Goal: Find specific page/section: Find specific page/section

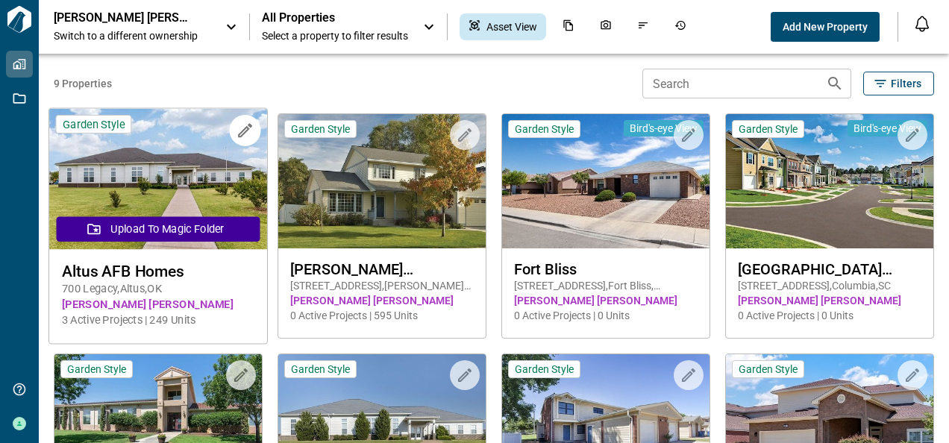
click at [149, 188] on img at bounding box center [158, 179] width 218 height 141
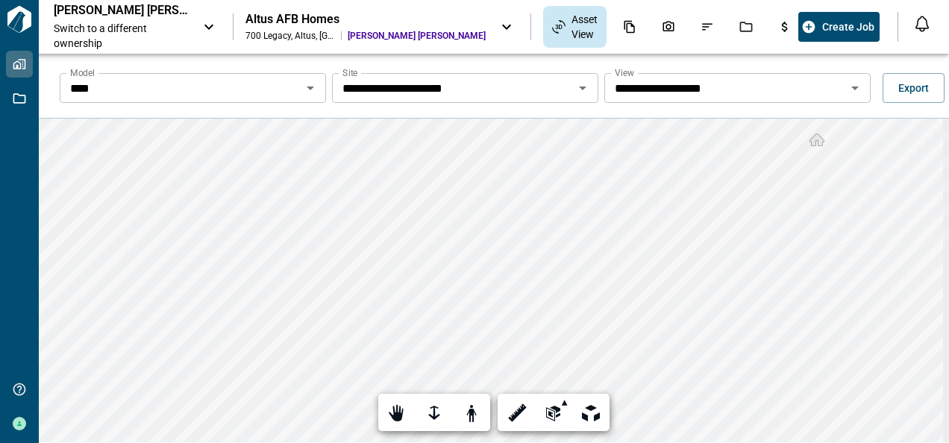
click at [309, 86] on icon "Open" at bounding box center [310, 88] width 18 height 18
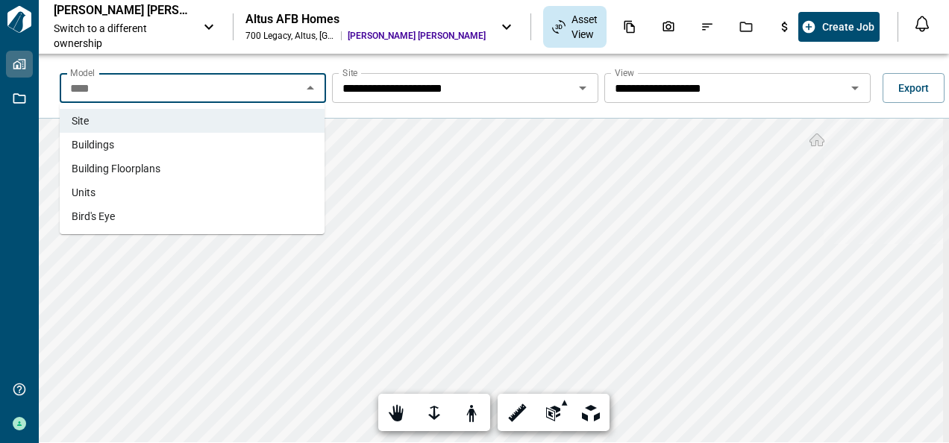
click at [107, 145] on span "Buildings" at bounding box center [93, 144] width 43 height 15
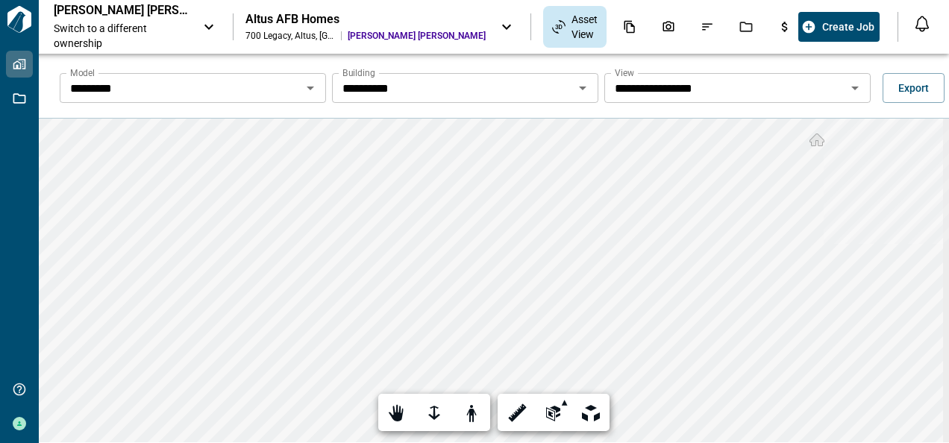
click at [579, 87] on icon "Open" at bounding box center [582, 89] width 7 height 4
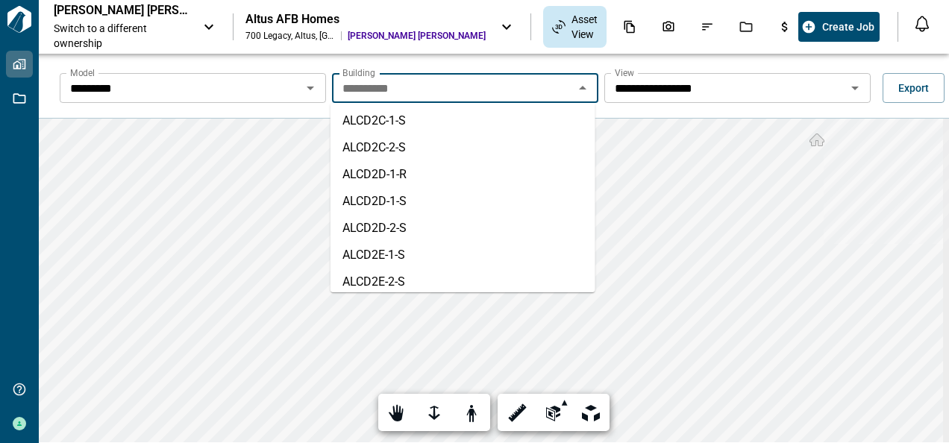
scroll to position [1104, 0]
click at [389, 90] on input "**********" at bounding box center [452, 88] width 233 height 21
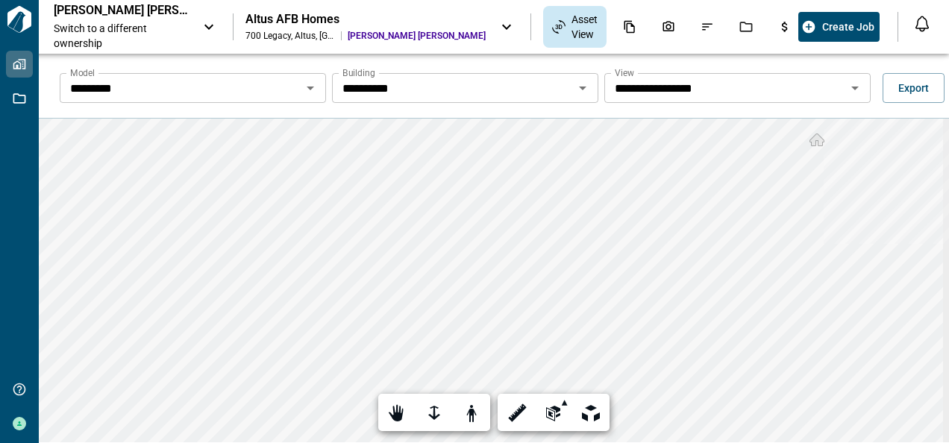
click at [849, 86] on icon "Open" at bounding box center [855, 88] width 18 height 18
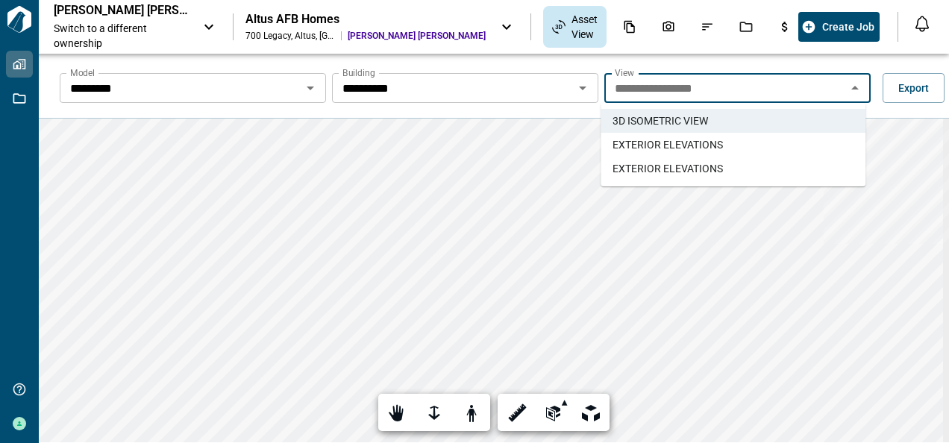
click at [694, 142] on span "EXTERIOR ELEVATIONS" at bounding box center [668, 144] width 110 height 15
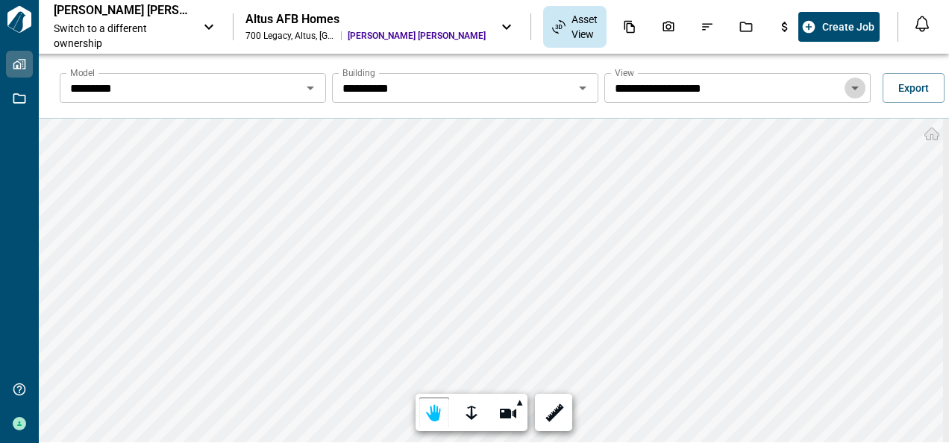
click at [851, 87] on icon "Open" at bounding box center [854, 89] width 7 height 4
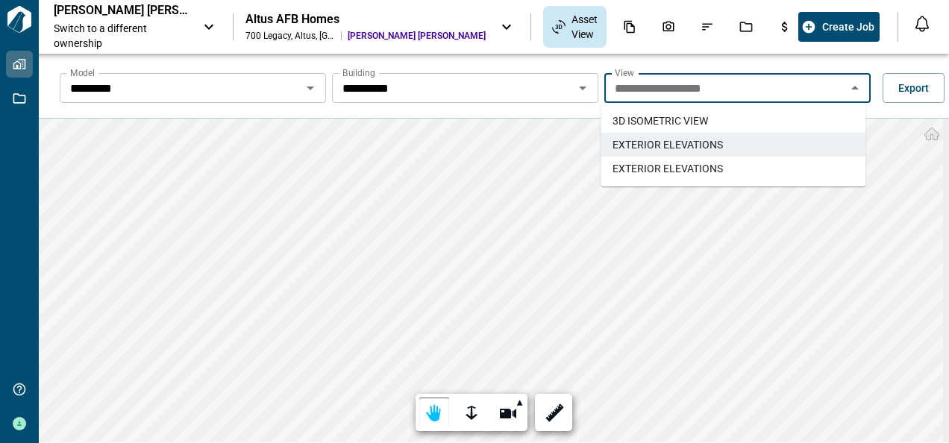
click at [683, 166] on span "EXTERIOR ELEVATIONS" at bounding box center [668, 168] width 110 height 15
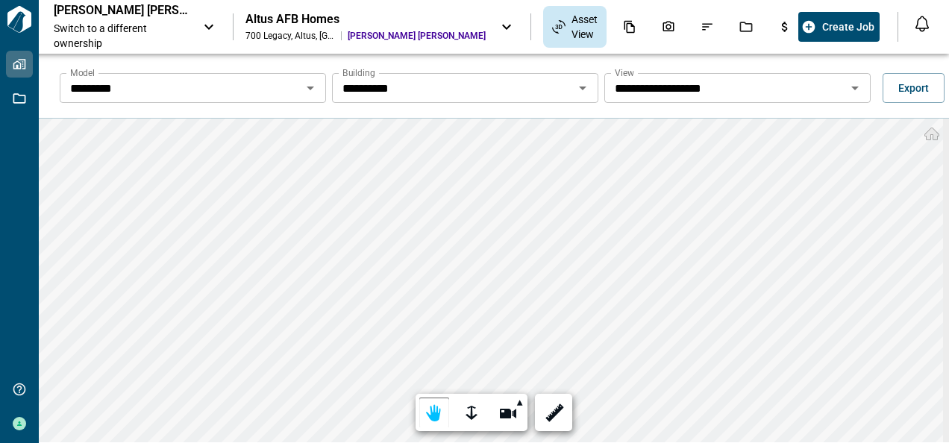
click at [309, 87] on icon "Open" at bounding box center [310, 89] width 7 height 4
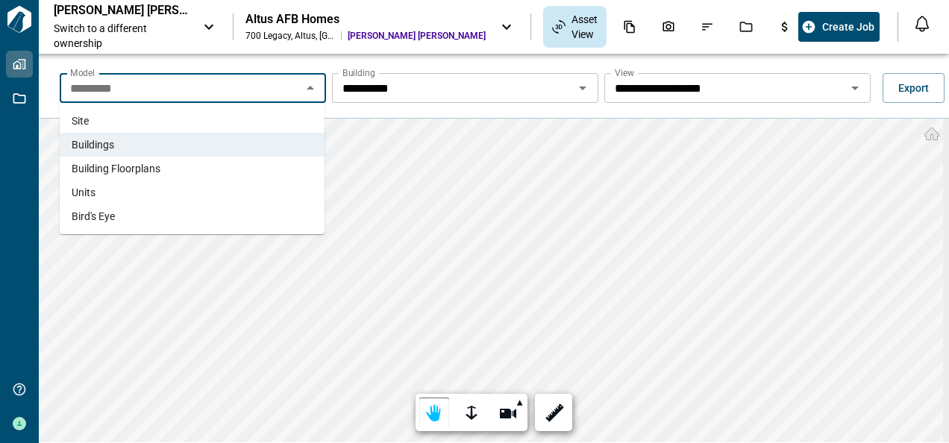
click at [120, 166] on span "Building Floorplans" at bounding box center [116, 168] width 89 height 15
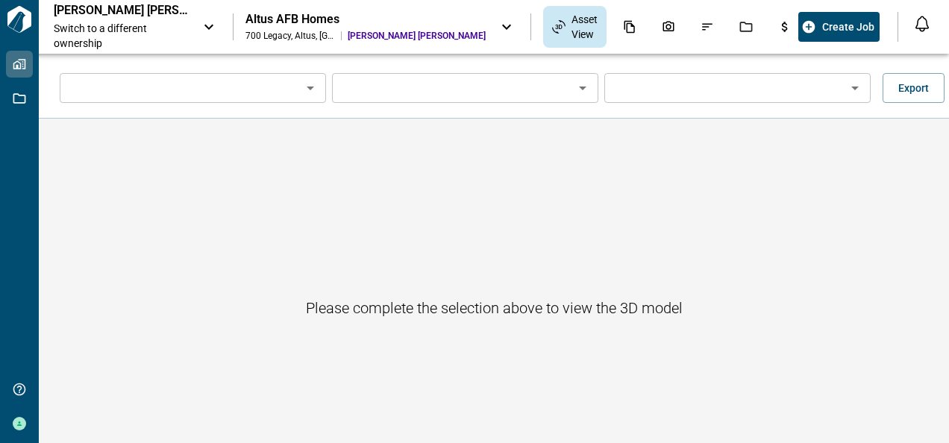
type input "**********"
click at [579, 87] on icon "Open" at bounding box center [582, 89] width 7 height 4
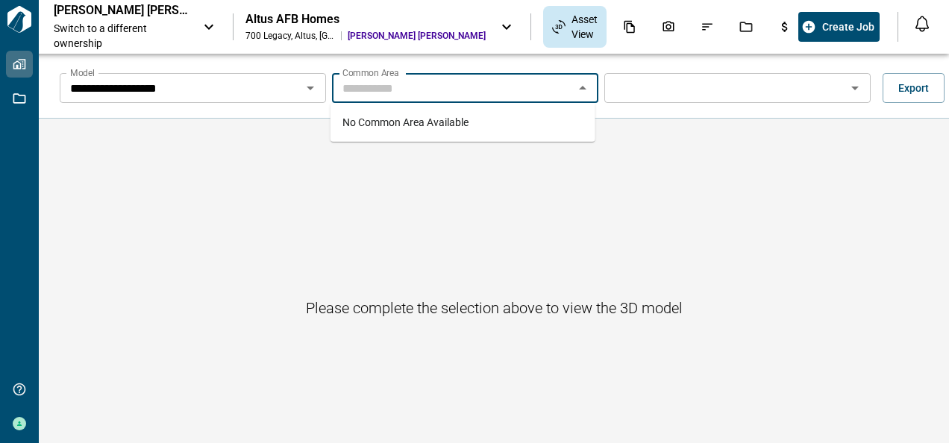
click at [579, 87] on icon "Close" at bounding box center [582, 88] width 7 height 4
click at [307, 88] on icon "Open" at bounding box center [310, 89] width 7 height 4
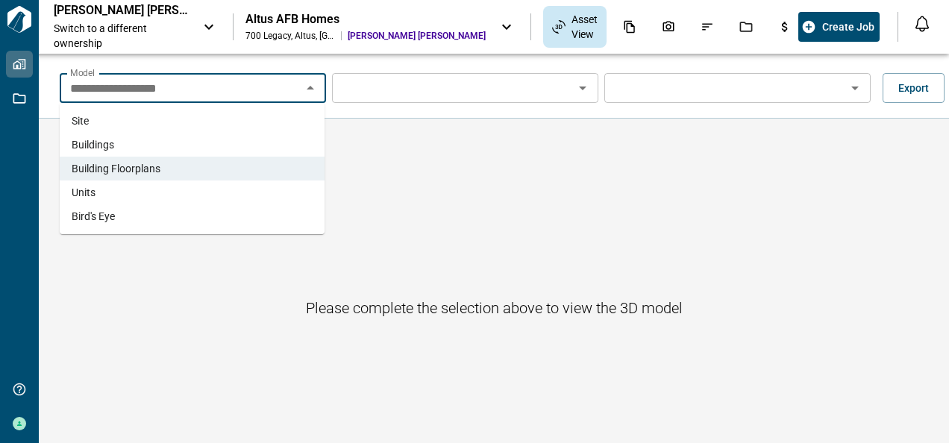
click at [170, 193] on li "Units" at bounding box center [192, 193] width 265 height 24
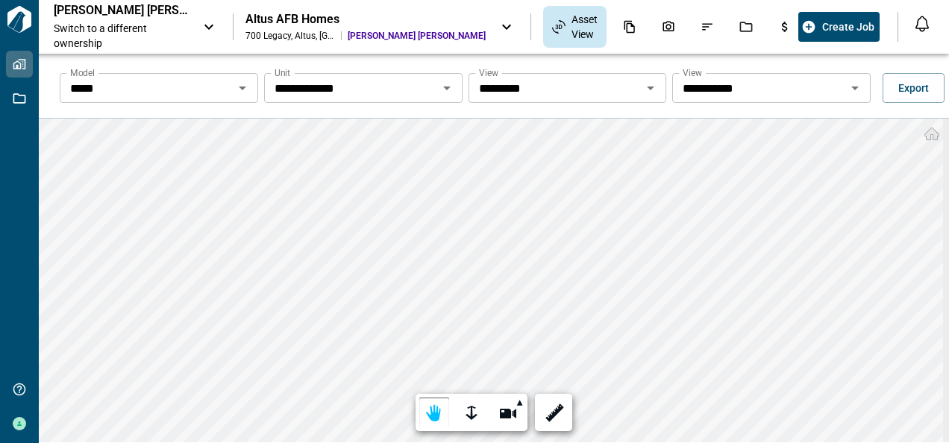
click at [648, 87] on icon "Open" at bounding box center [650, 89] width 7 height 4
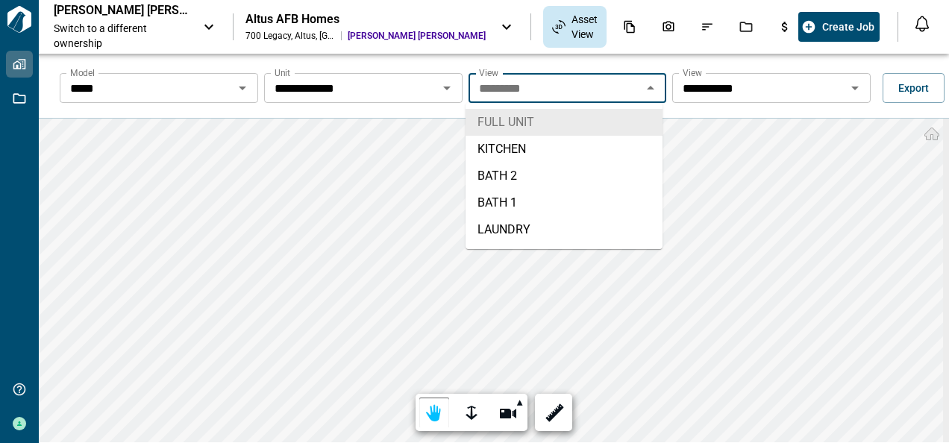
click at [515, 119] on li "FULL UNIT" at bounding box center [564, 122] width 197 height 27
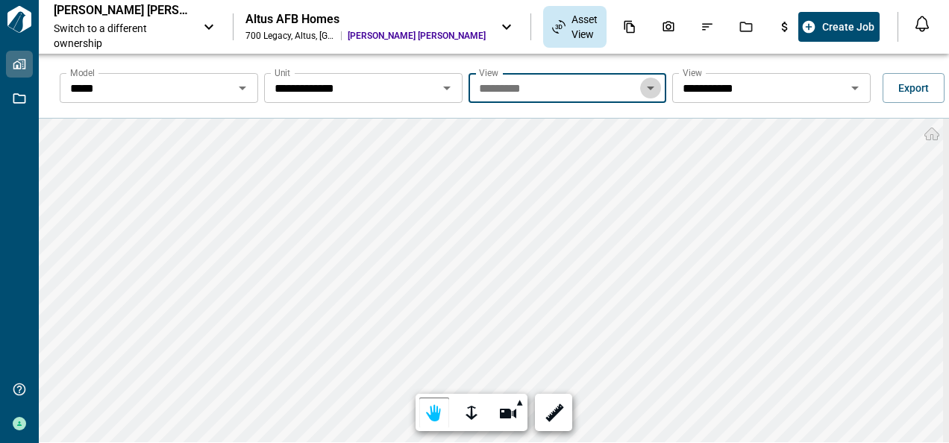
click at [649, 87] on icon "Open" at bounding box center [650, 89] width 7 height 4
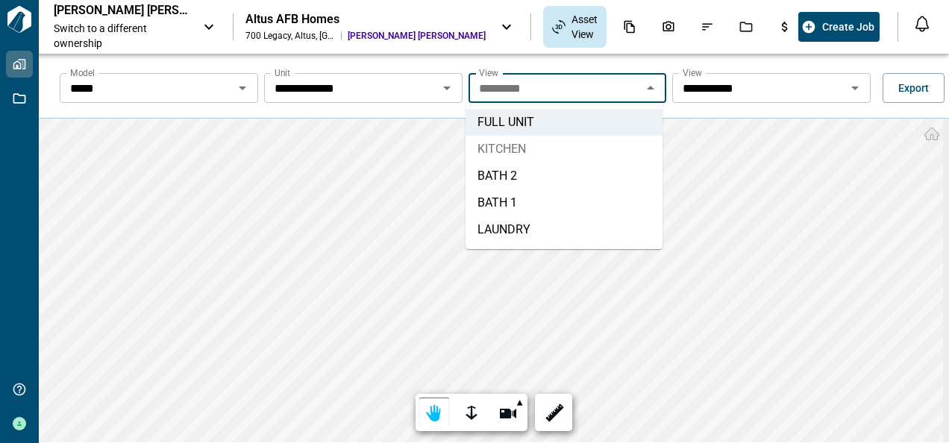
click at [512, 151] on li "KITCHEN" at bounding box center [564, 149] width 197 height 27
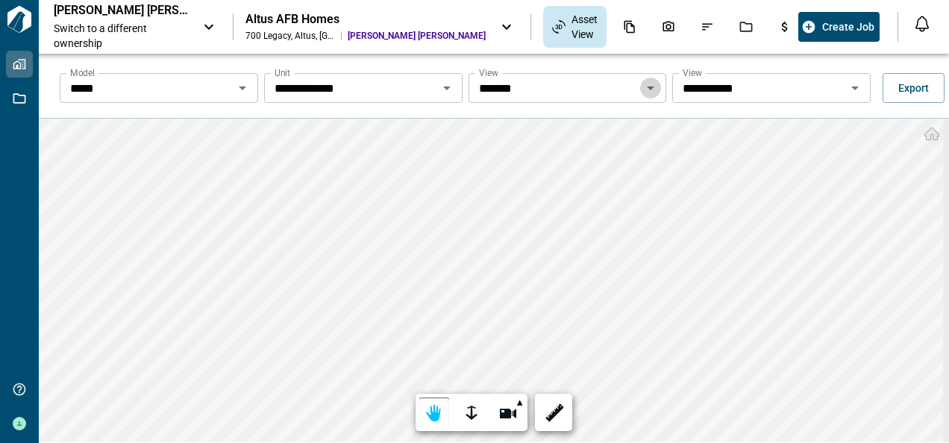
click at [649, 84] on icon "Open" at bounding box center [651, 88] width 18 height 18
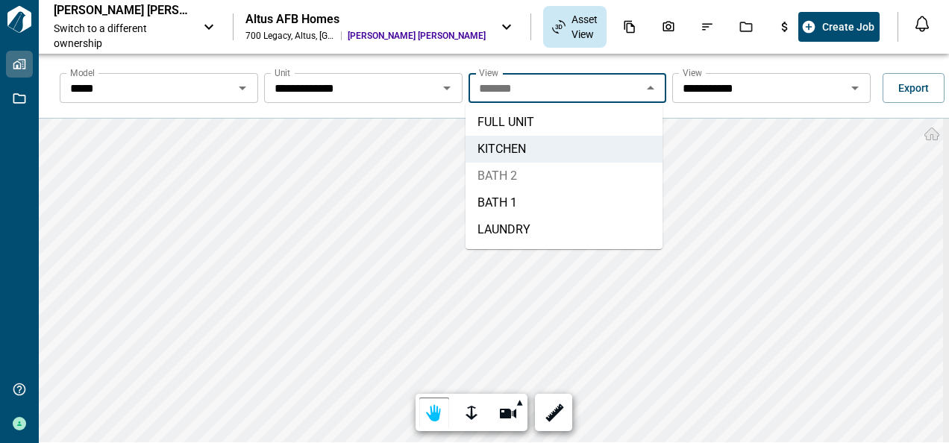
click at [515, 174] on li "BATH 2" at bounding box center [564, 176] width 197 height 27
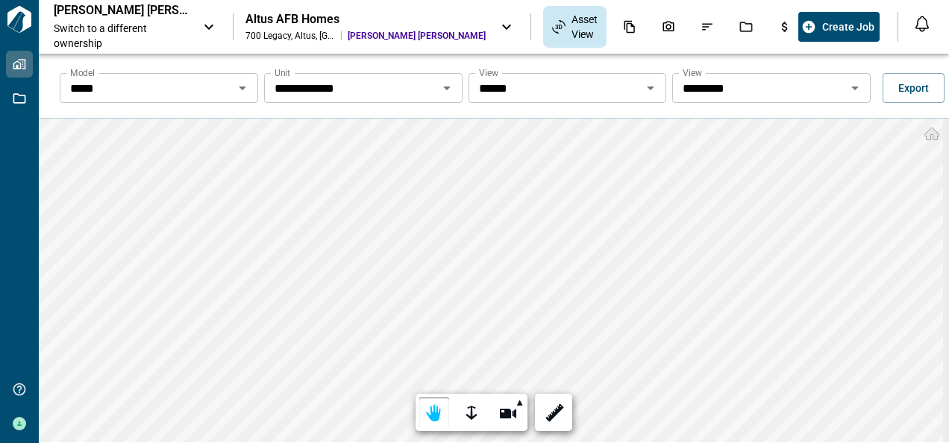
click at [647, 88] on icon "Open" at bounding box center [650, 89] width 7 height 4
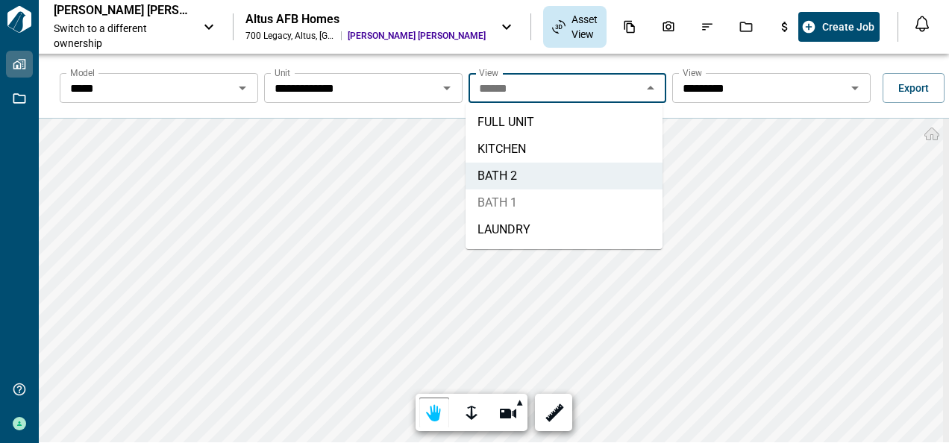
click at [500, 199] on li "BATH 1" at bounding box center [564, 202] width 197 height 27
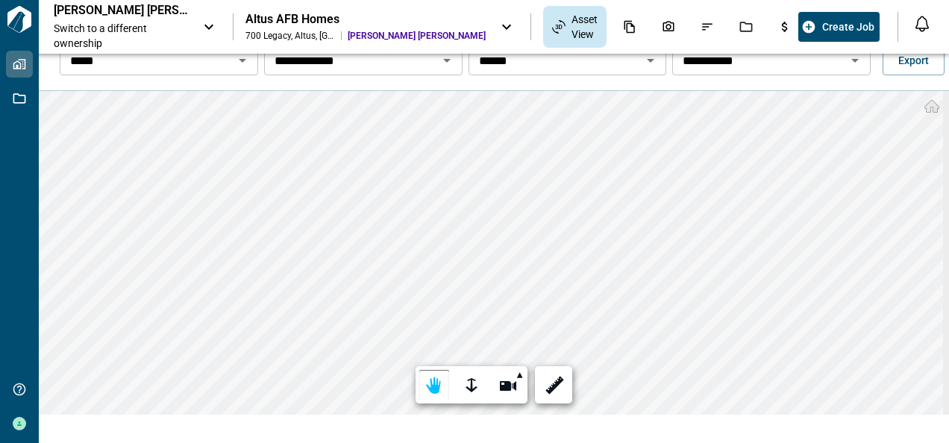
scroll to position [0, 0]
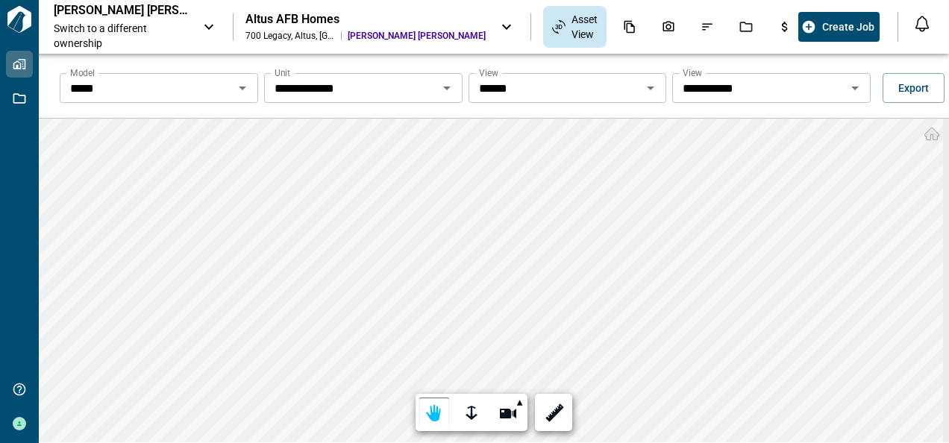
click at [648, 86] on icon "Open" at bounding box center [651, 88] width 18 height 18
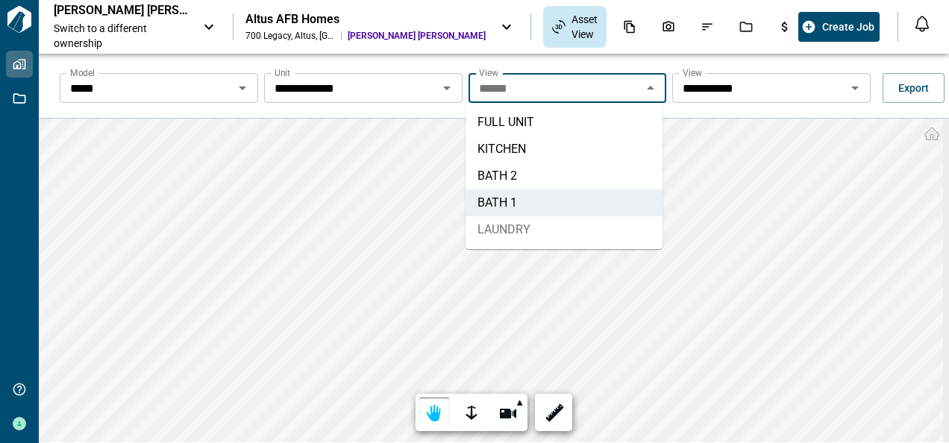
click at [516, 227] on li "LAUNDRY" at bounding box center [564, 229] width 197 height 27
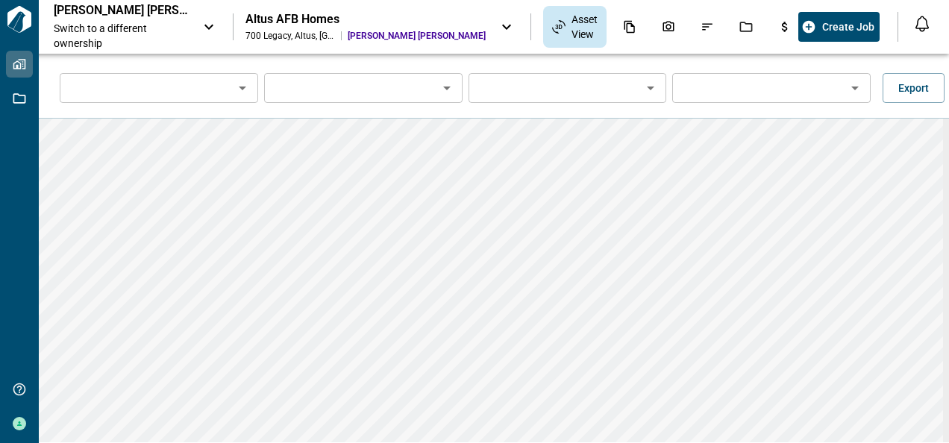
type input "*****"
type input "**********"
type input "*******"
type input "**********"
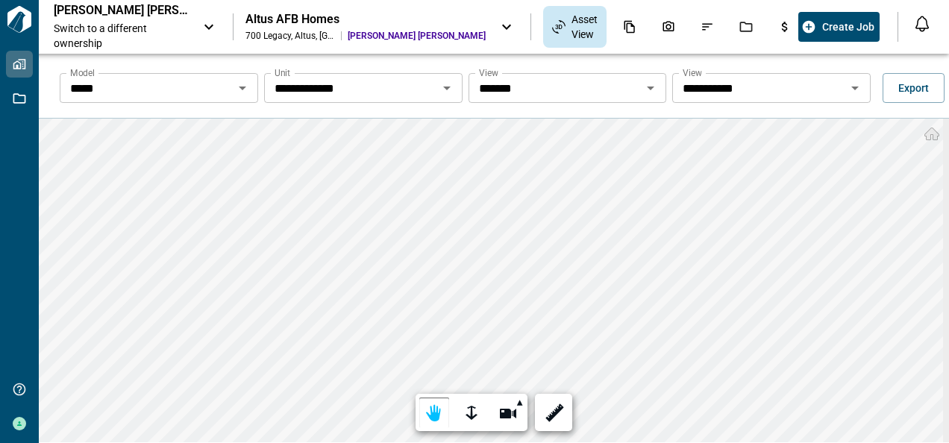
click at [851, 87] on icon "Open" at bounding box center [854, 89] width 7 height 4
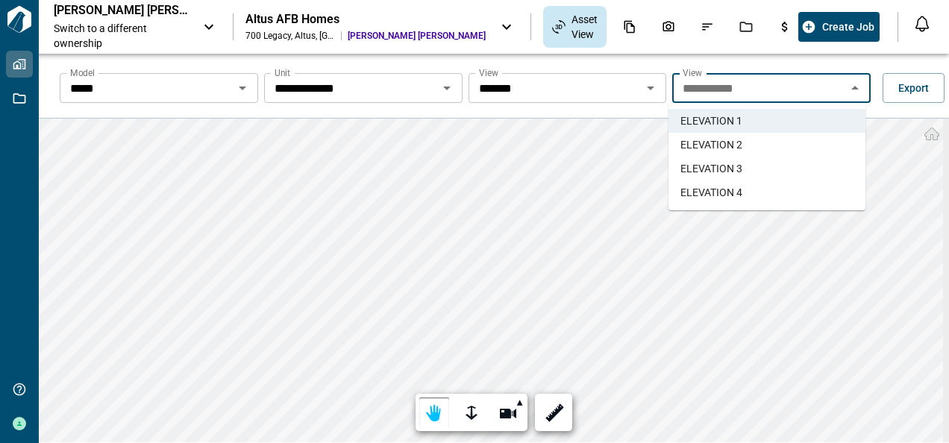
click at [729, 143] on span "ELEVATION 2" at bounding box center [711, 144] width 62 height 15
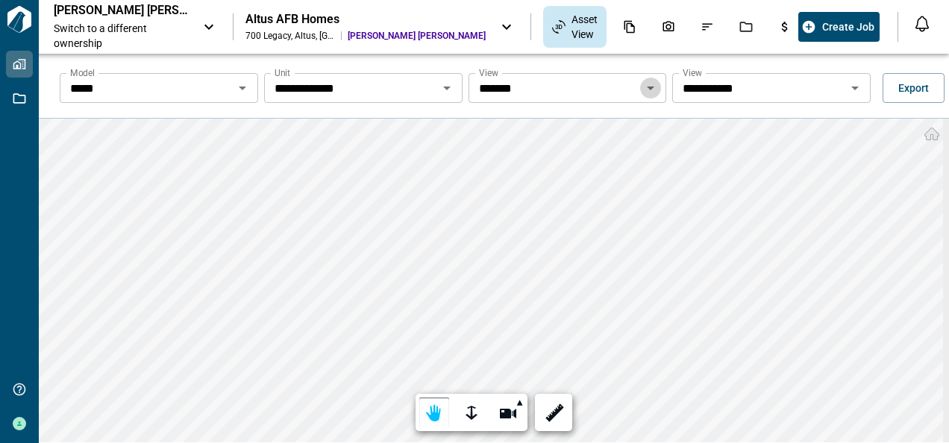
click at [647, 87] on icon "Open" at bounding box center [650, 89] width 7 height 4
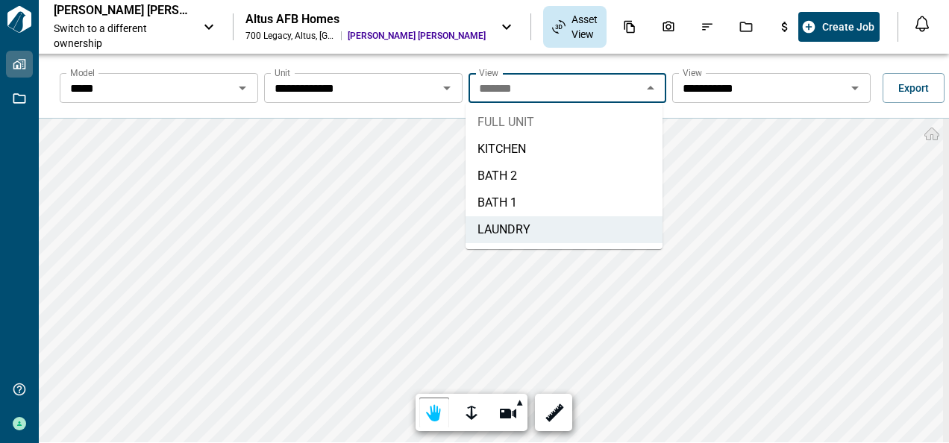
click at [494, 120] on li "FULL UNIT" at bounding box center [564, 122] width 197 height 27
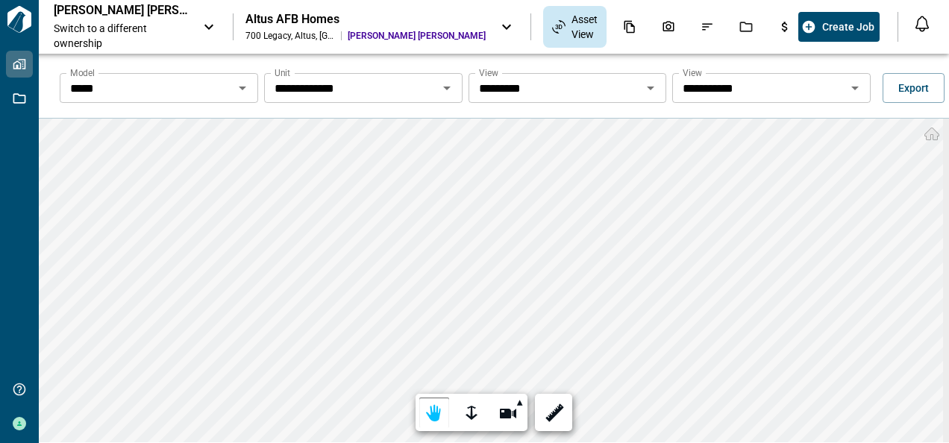
click at [848, 85] on icon "Open" at bounding box center [855, 88] width 18 height 18
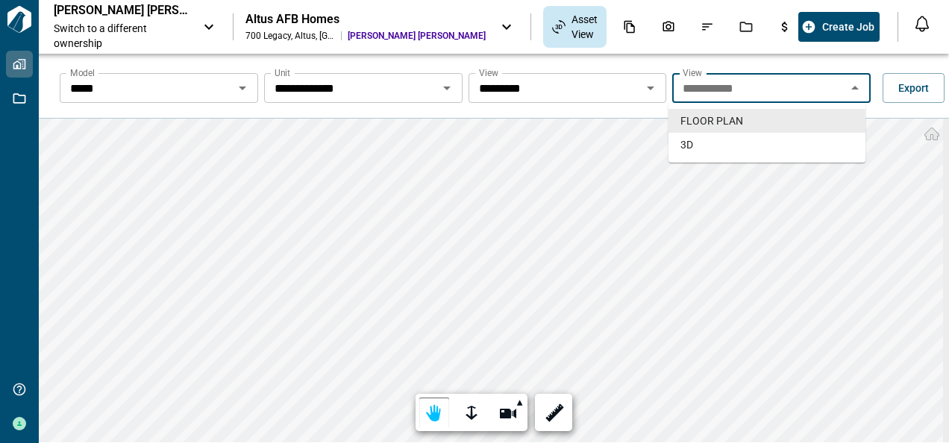
click at [648, 87] on icon "Open" at bounding box center [650, 89] width 7 height 4
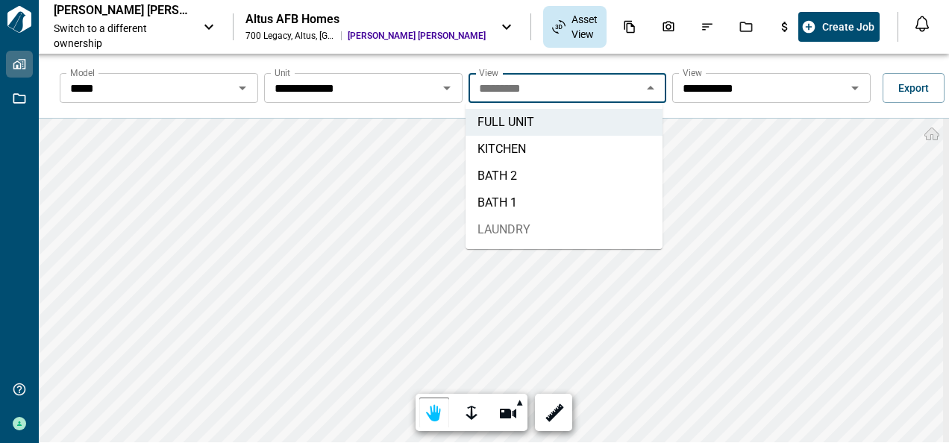
click at [513, 228] on li "LAUNDRY" at bounding box center [564, 229] width 197 height 27
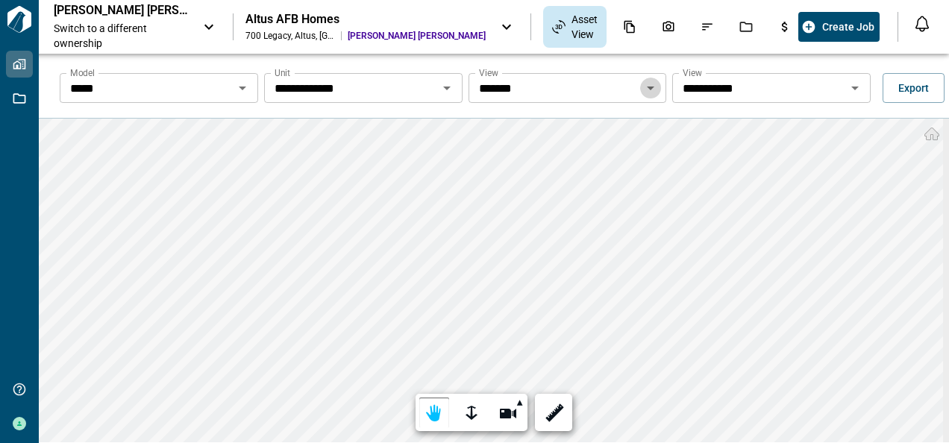
click at [649, 87] on icon "Open" at bounding box center [650, 89] width 7 height 4
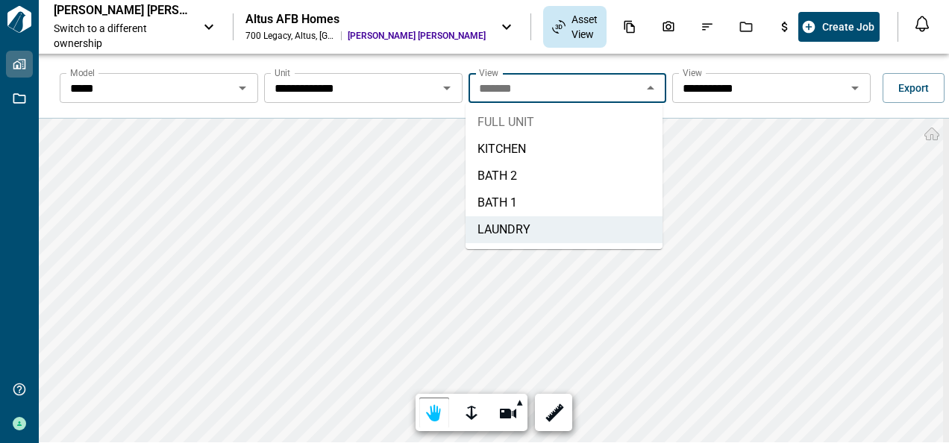
click at [518, 121] on li "FULL UNIT" at bounding box center [564, 122] width 197 height 27
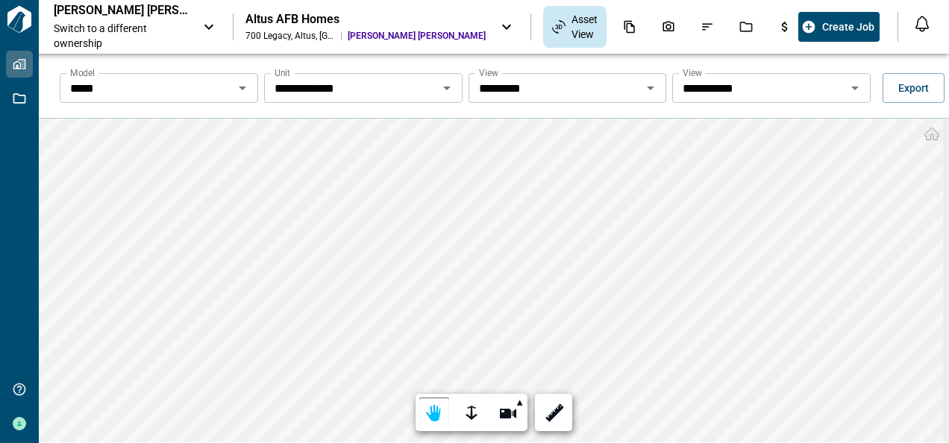
click at [648, 87] on icon "Open" at bounding box center [650, 89] width 7 height 4
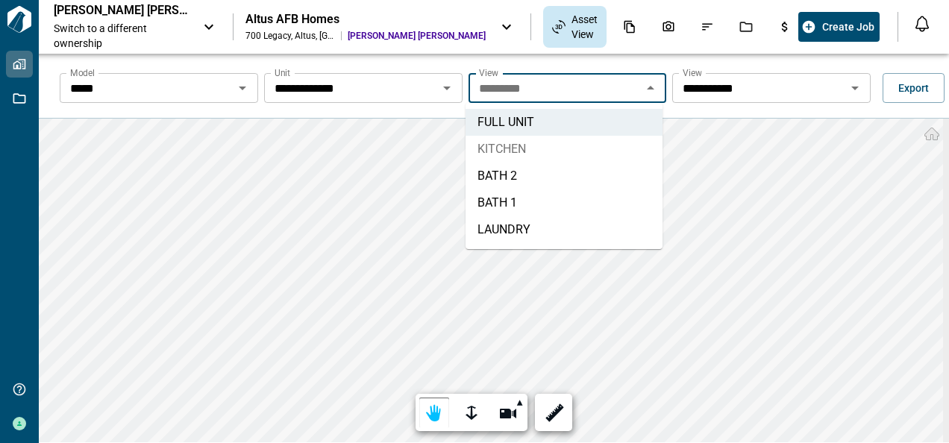
click at [520, 146] on li "KITCHEN" at bounding box center [564, 149] width 197 height 27
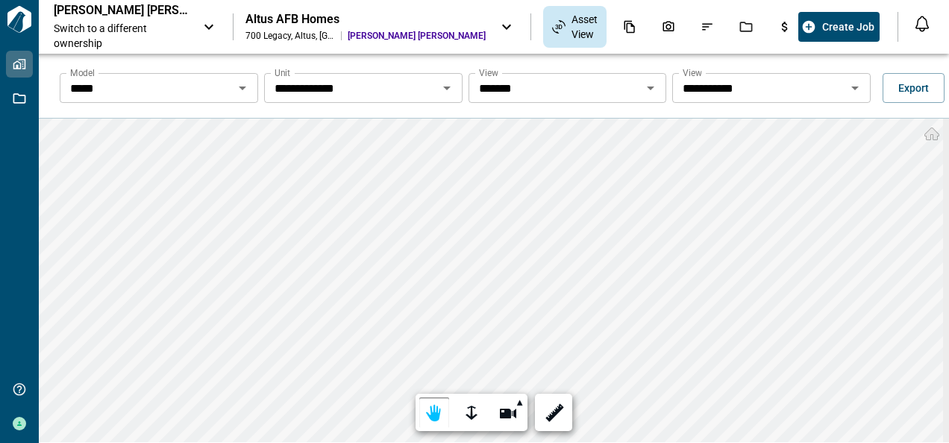
click at [647, 87] on icon "Open" at bounding box center [650, 89] width 7 height 4
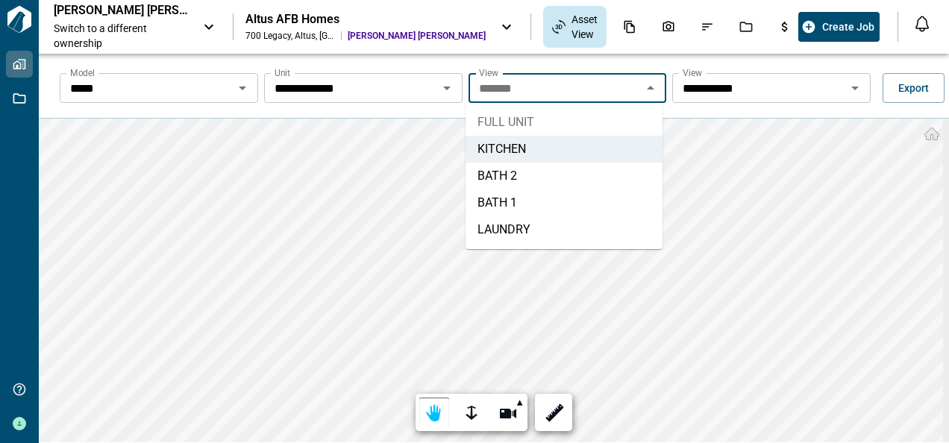
click at [518, 118] on li "FULL UNIT" at bounding box center [564, 122] width 197 height 27
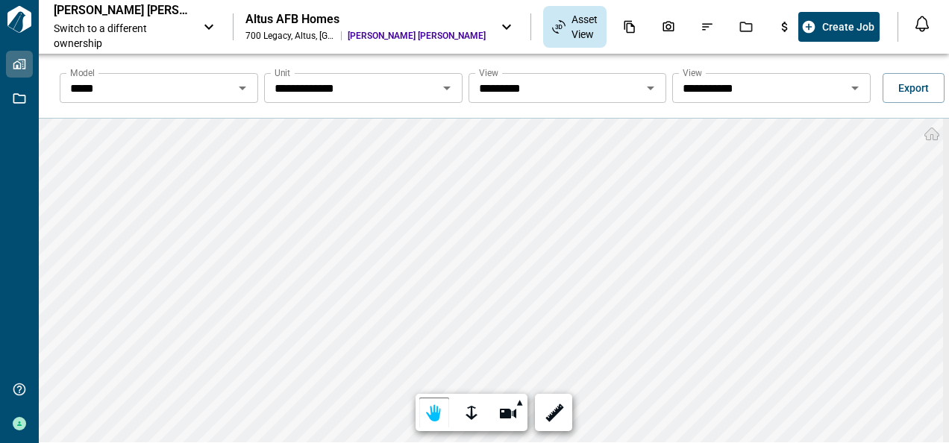
click at [647, 88] on icon "Open" at bounding box center [650, 89] width 7 height 4
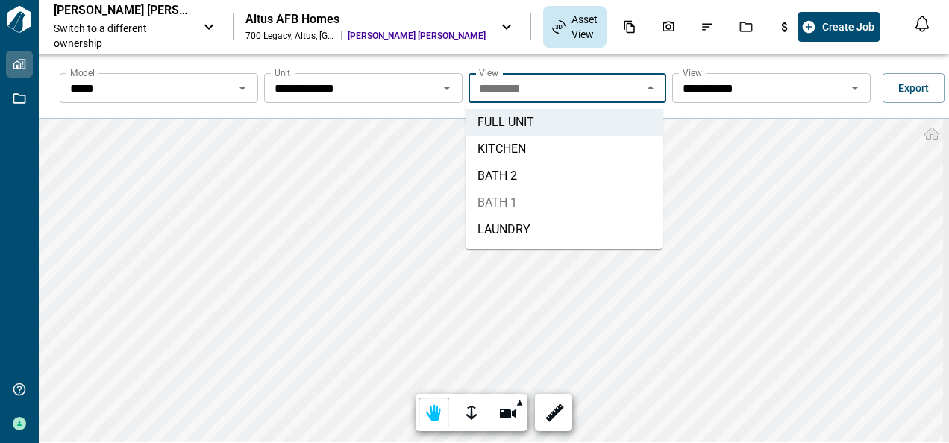
click at [534, 198] on li "BATH 1" at bounding box center [564, 202] width 197 height 27
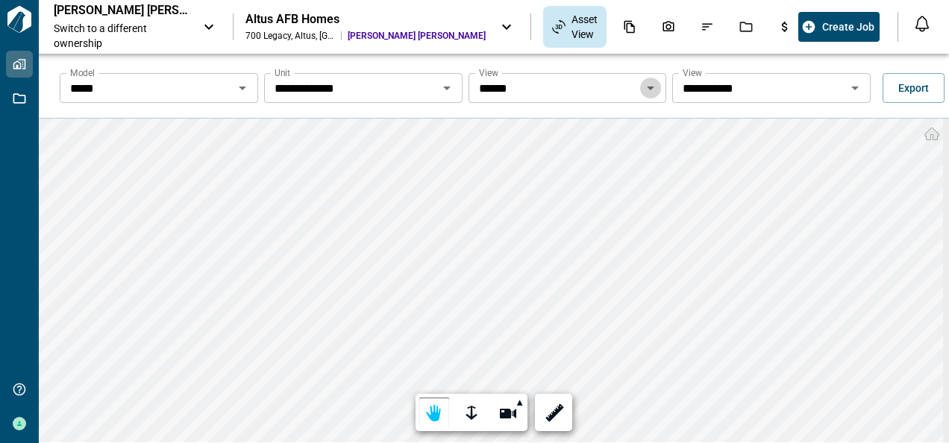
click at [649, 87] on icon "Open" at bounding box center [650, 89] width 7 height 4
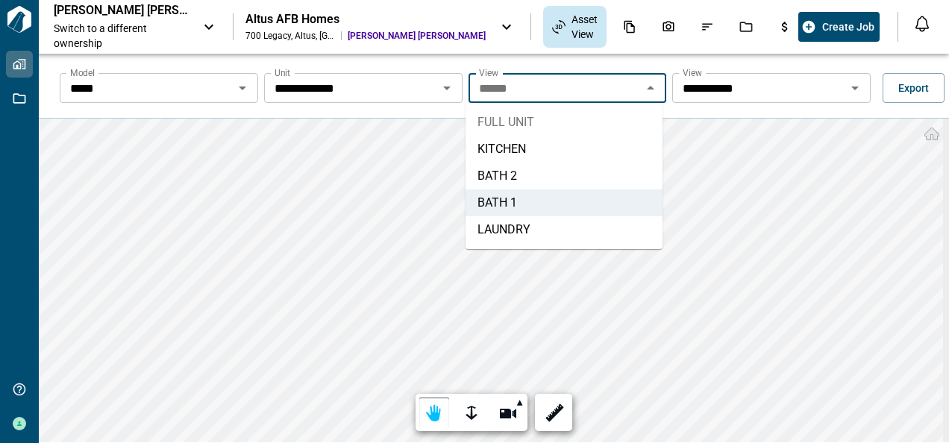
click at [568, 122] on li "FULL UNIT" at bounding box center [564, 122] width 197 height 27
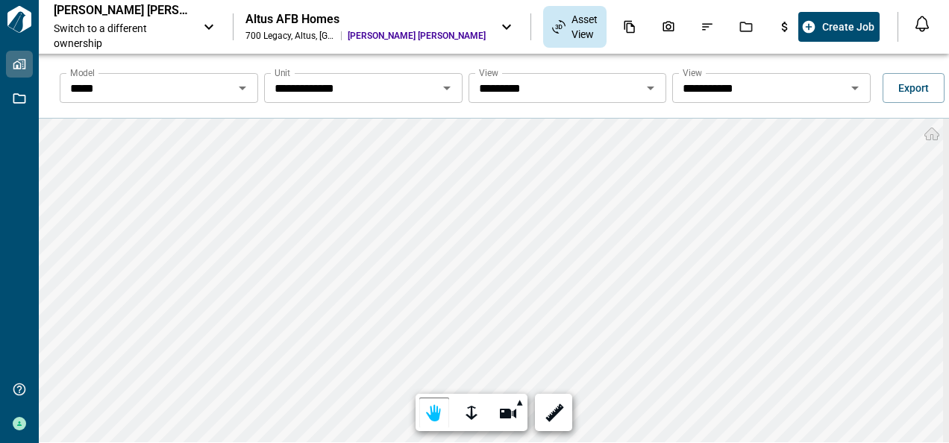
click at [440, 87] on icon "Open" at bounding box center [447, 88] width 18 height 18
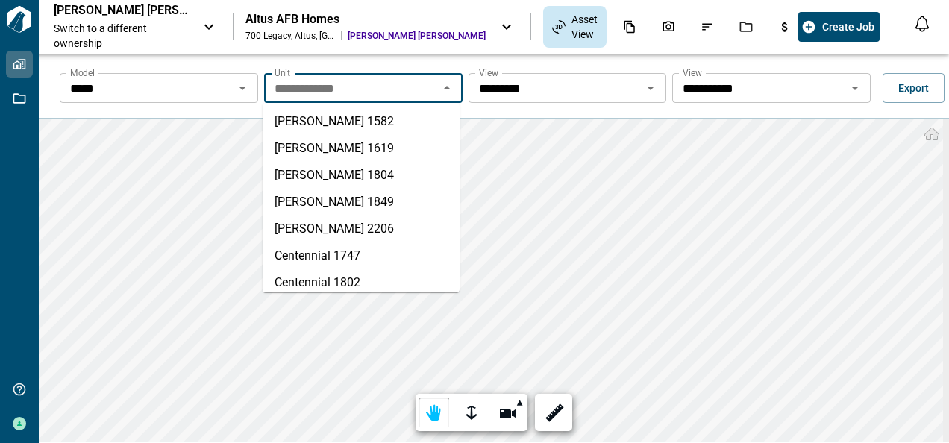
scroll to position [324, 0]
click at [323, 227] on li "[PERSON_NAME] 2206" at bounding box center [361, 228] width 197 height 27
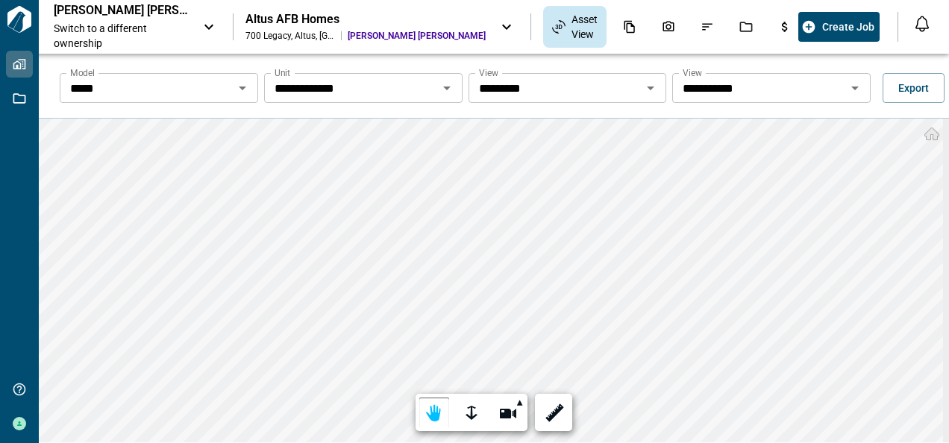
click at [648, 88] on icon "Open" at bounding box center [650, 89] width 7 height 4
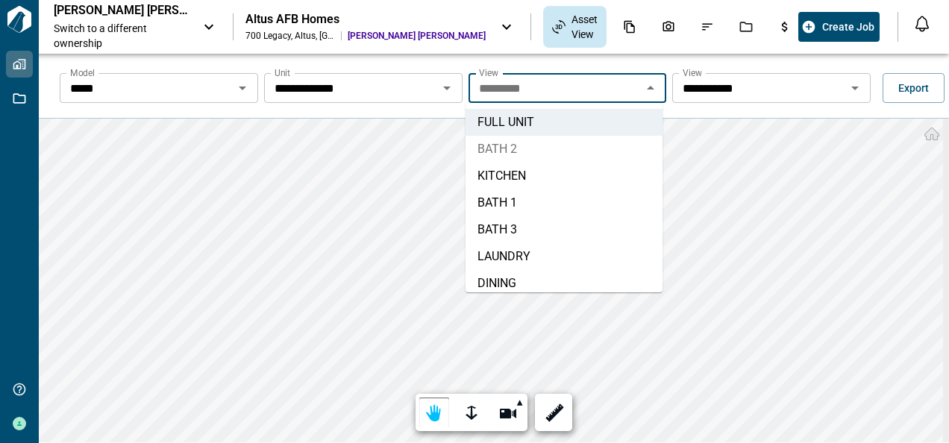
click at [510, 146] on li "BATH 2" at bounding box center [564, 149] width 197 height 27
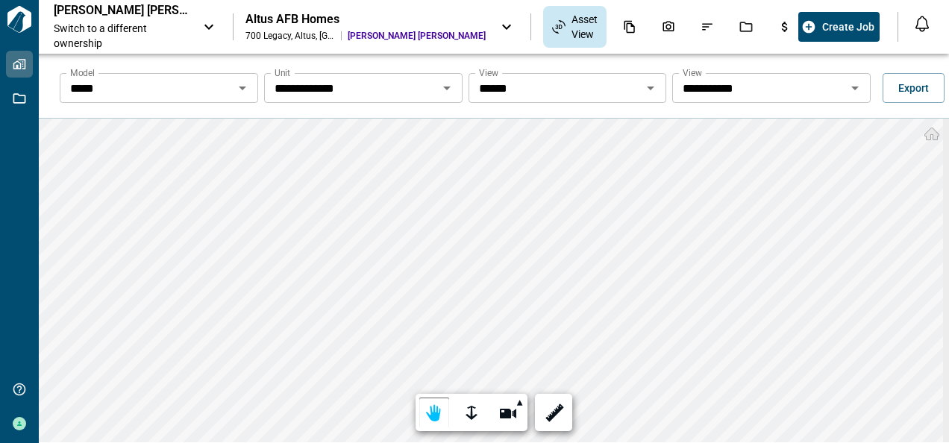
click at [648, 88] on icon "Open" at bounding box center [650, 89] width 7 height 4
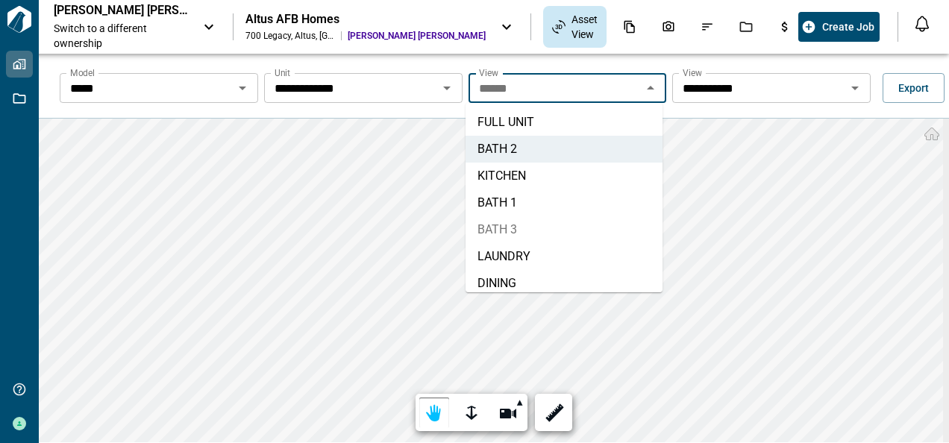
click at [509, 228] on li "BATH 3" at bounding box center [564, 229] width 197 height 27
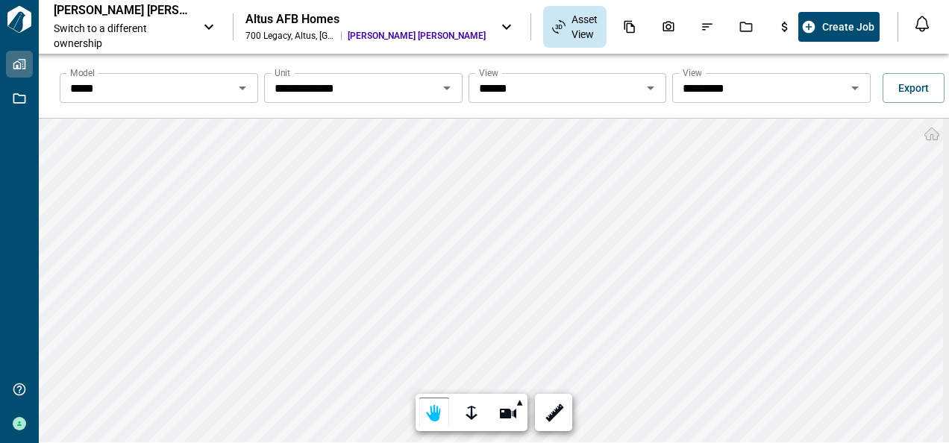
click at [647, 90] on icon "Open" at bounding box center [650, 89] width 7 height 4
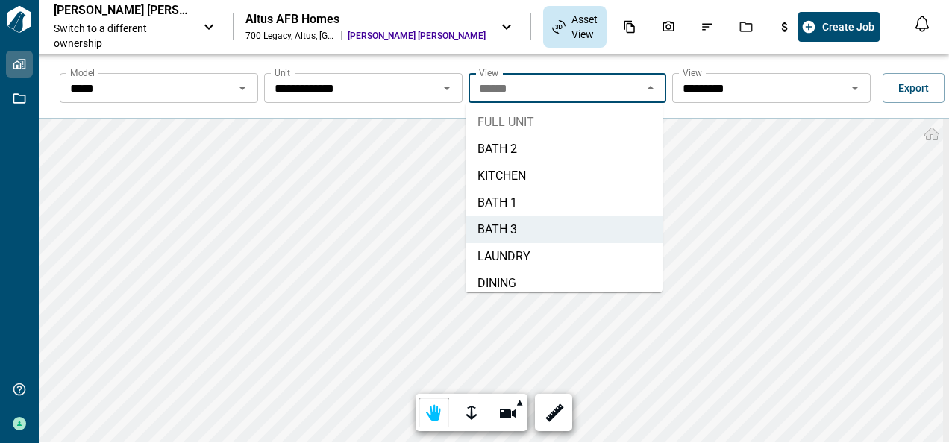
click at [521, 119] on li "FULL UNIT" at bounding box center [564, 122] width 197 height 27
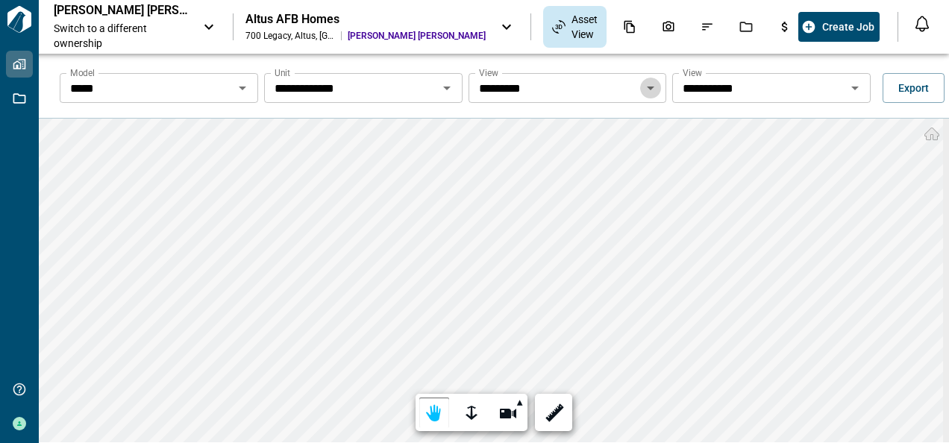
click at [646, 86] on icon "Open" at bounding box center [651, 88] width 18 height 18
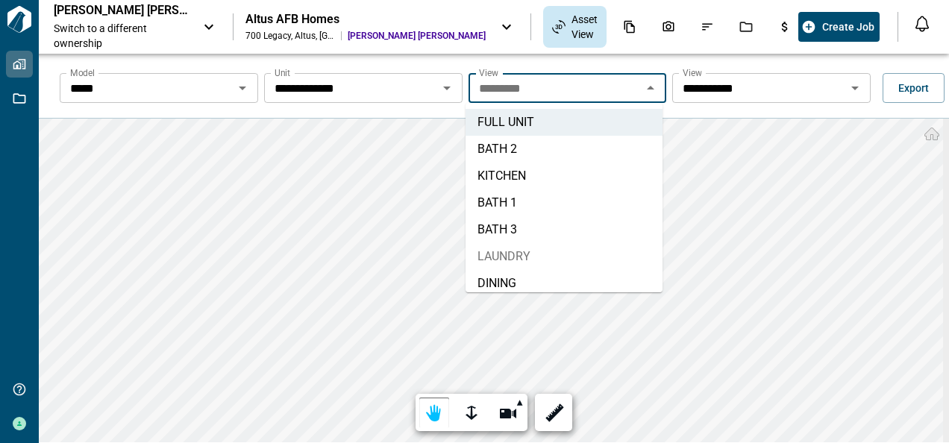
click at [528, 254] on li "LAUNDRY" at bounding box center [564, 256] width 197 height 27
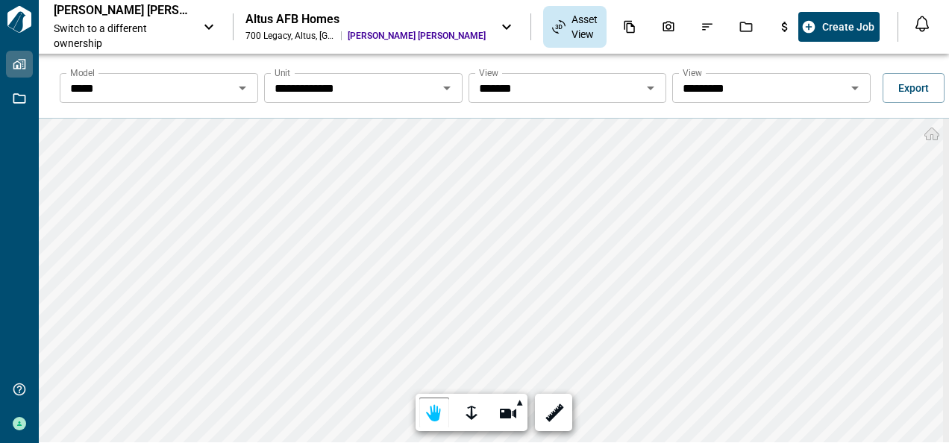
click at [647, 84] on icon "Open" at bounding box center [651, 88] width 18 height 18
click at [852, 90] on icon "Open" at bounding box center [855, 88] width 18 height 18
click at [647, 87] on icon "Open" at bounding box center [650, 89] width 7 height 4
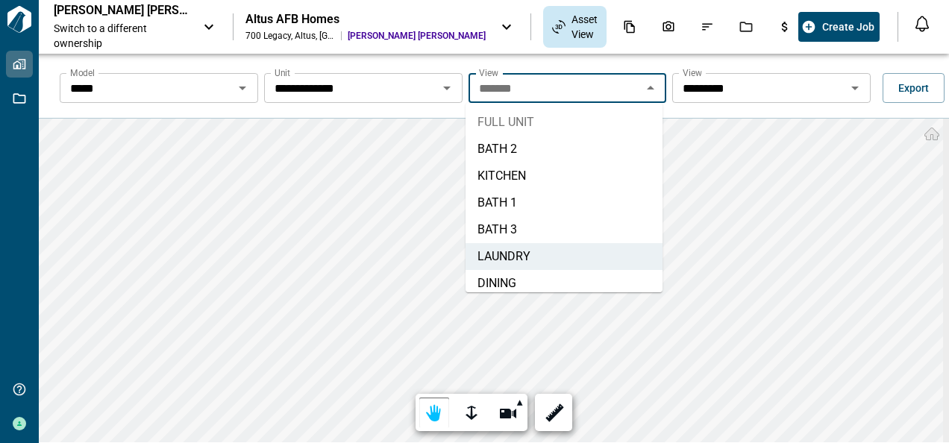
click at [527, 116] on li "FULL UNIT" at bounding box center [564, 122] width 197 height 27
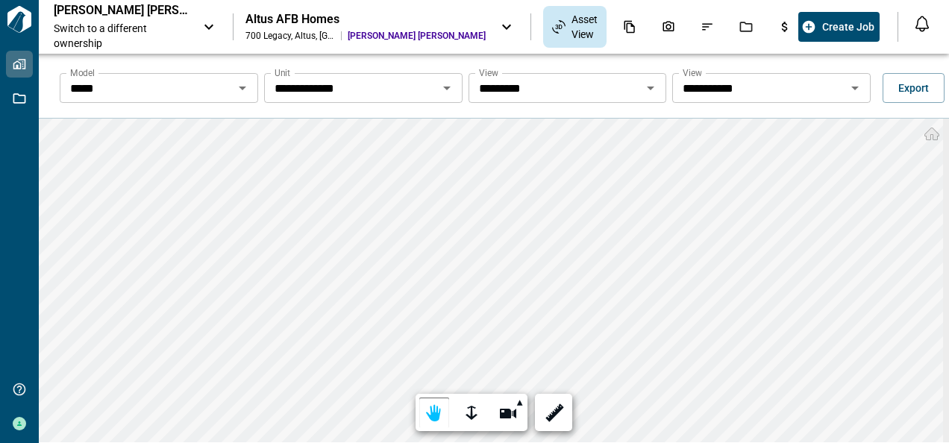
click at [851, 86] on icon "Open" at bounding box center [855, 88] width 18 height 18
click at [239, 85] on icon "Open" at bounding box center [243, 88] width 18 height 18
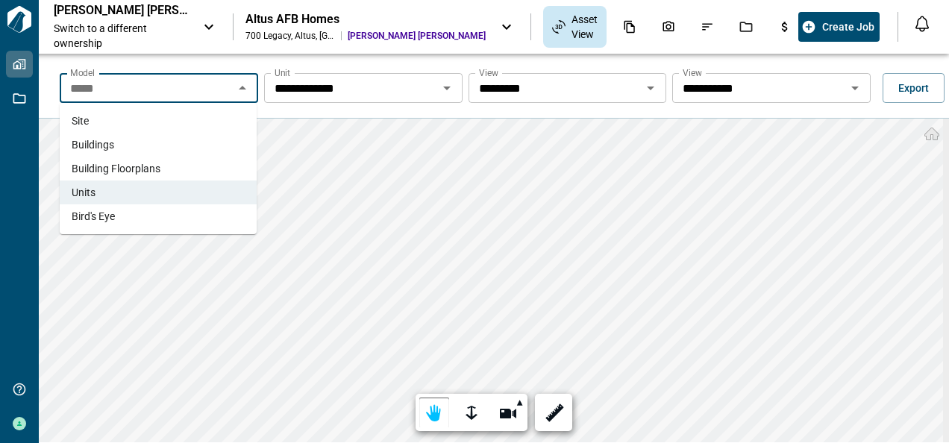
click at [98, 165] on span "Building Floorplans" at bounding box center [116, 168] width 89 height 15
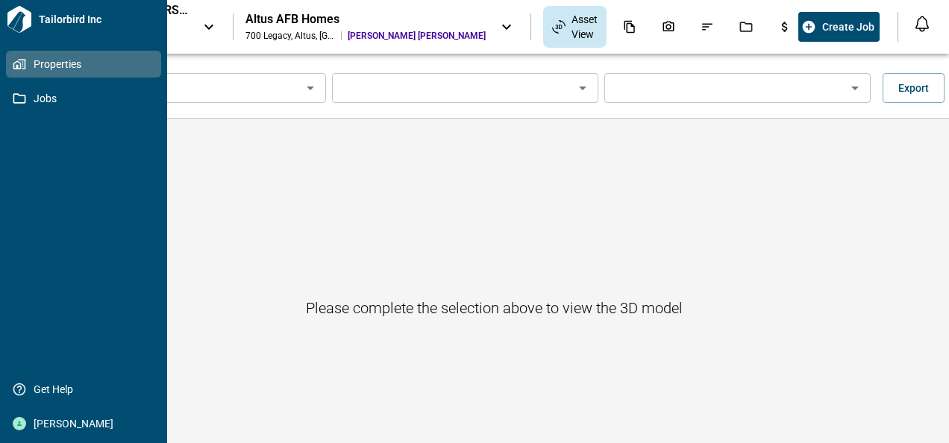
click at [20, 19] on icon at bounding box center [19, 19] width 27 height 27
click at [45, 61] on span "Properties" at bounding box center [86, 64] width 121 height 15
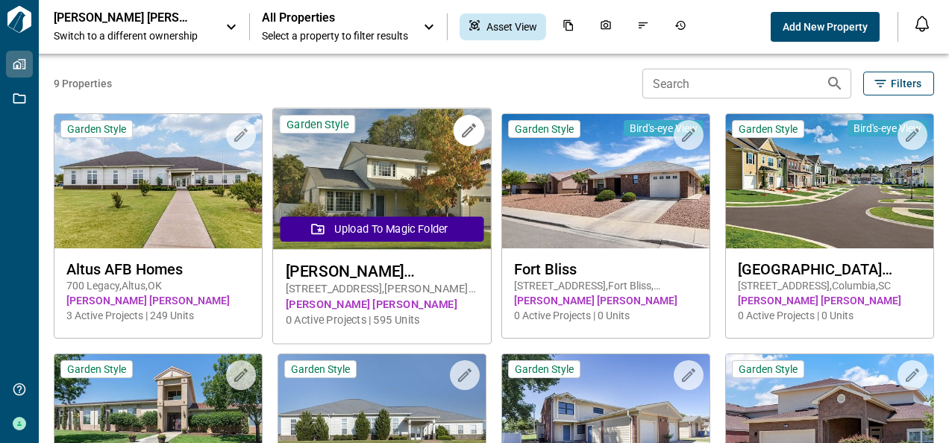
click at [405, 176] on img at bounding box center [382, 179] width 218 height 141
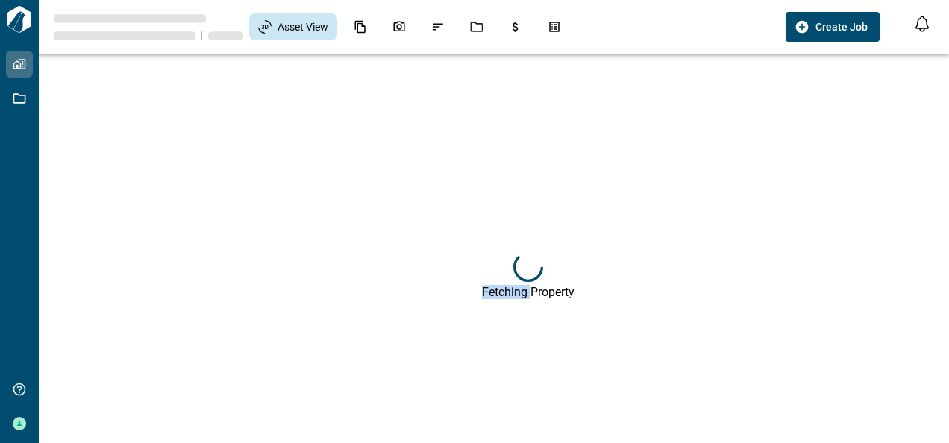
click at [405, 176] on div "Fetching Property" at bounding box center [528, 275] width 949 height 443
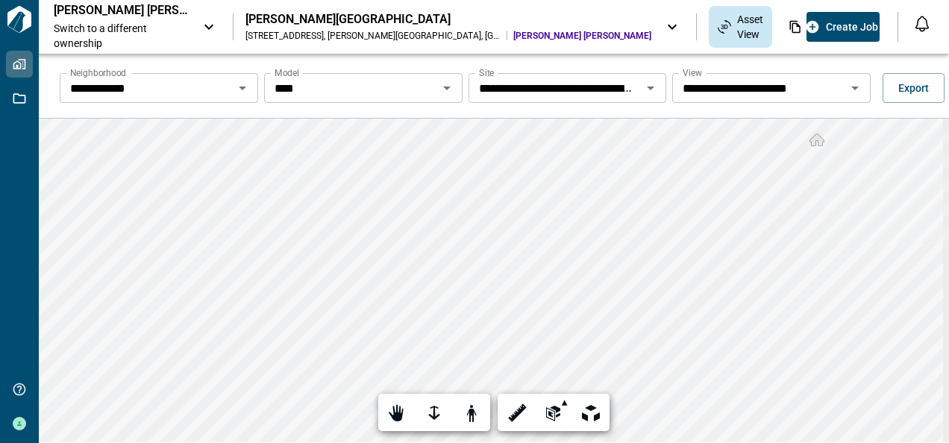
click at [244, 87] on icon "Open" at bounding box center [243, 88] width 18 height 18
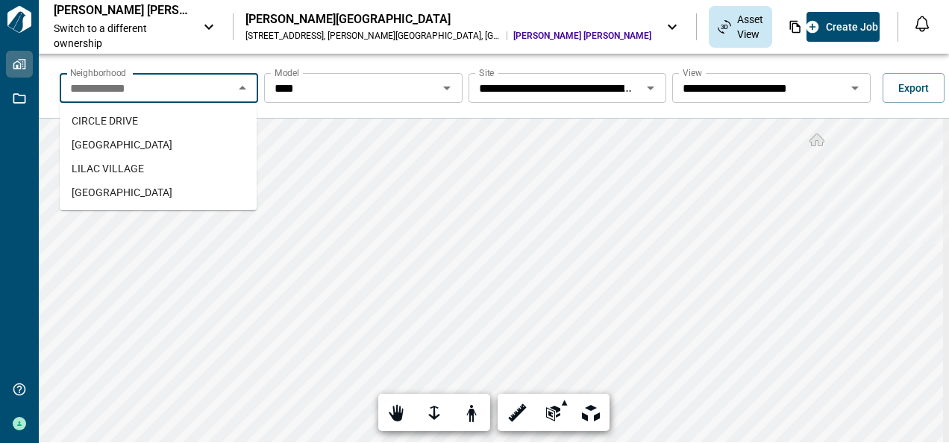
click at [119, 143] on span "[GEOGRAPHIC_DATA]" at bounding box center [122, 144] width 101 height 15
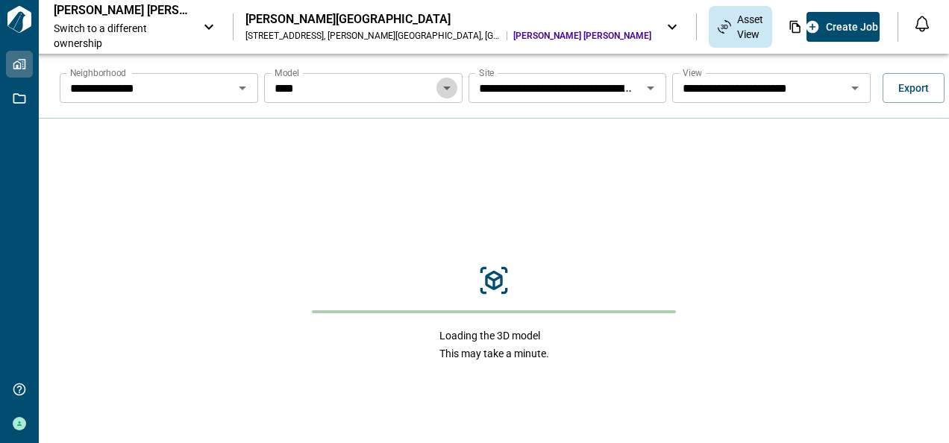
click at [445, 88] on icon "Open" at bounding box center [446, 89] width 7 height 4
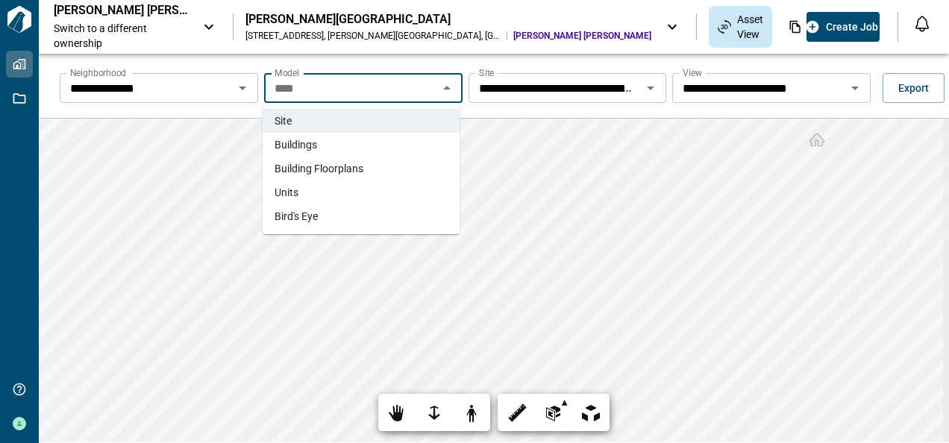
click at [309, 142] on span "Buildings" at bounding box center [296, 144] width 43 height 15
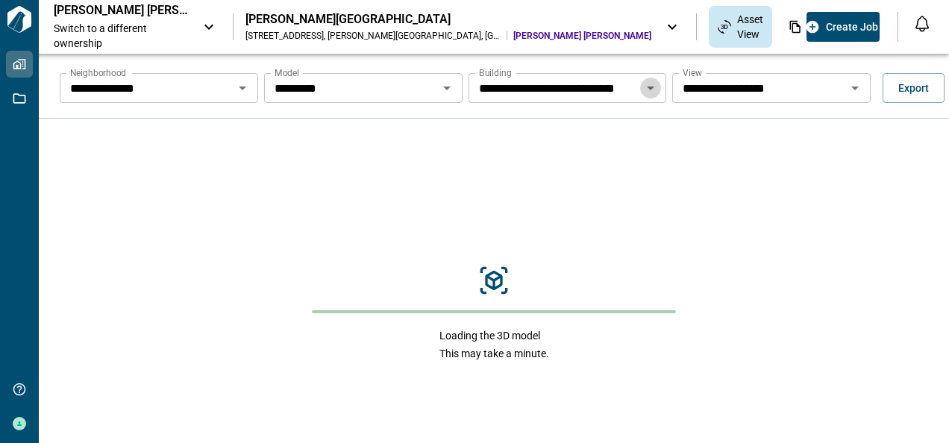
click at [647, 89] on icon "Open" at bounding box center [650, 89] width 7 height 4
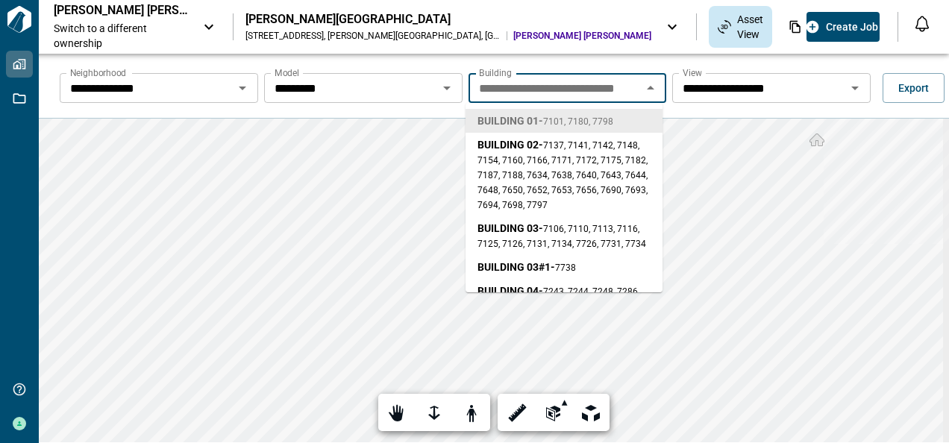
click at [571, 120] on span "7101, 7180, 7798" at bounding box center [578, 121] width 70 height 10
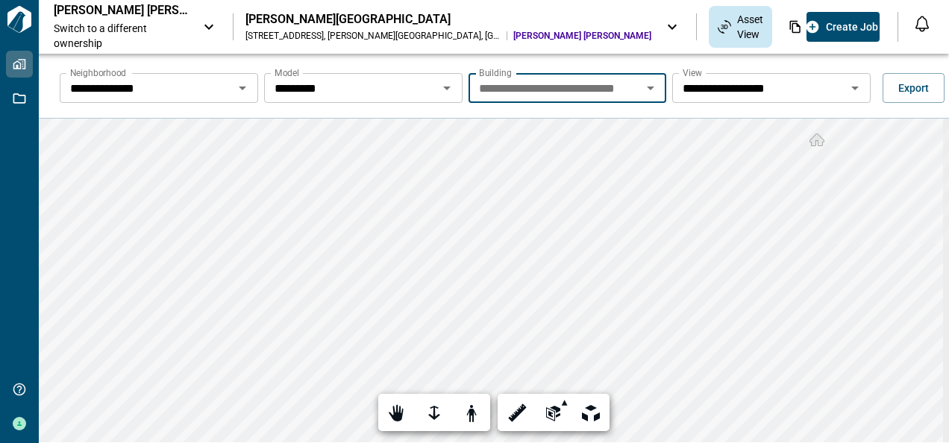
click at [850, 90] on icon "Open" at bounding box center [855, 88] width 18 height 18
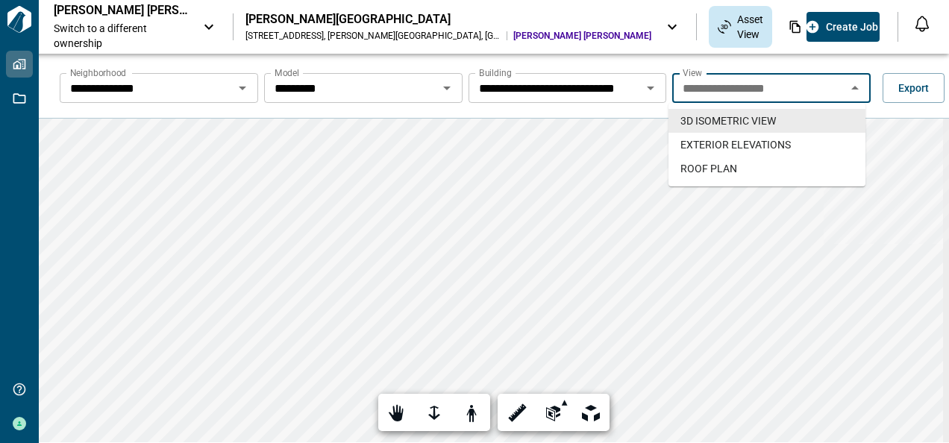
scroll to position [0, 0]
click at [758, 143] on span "EXTERIOR ELEVATIONS" at bounding box center [735, 144] width 110 height 15
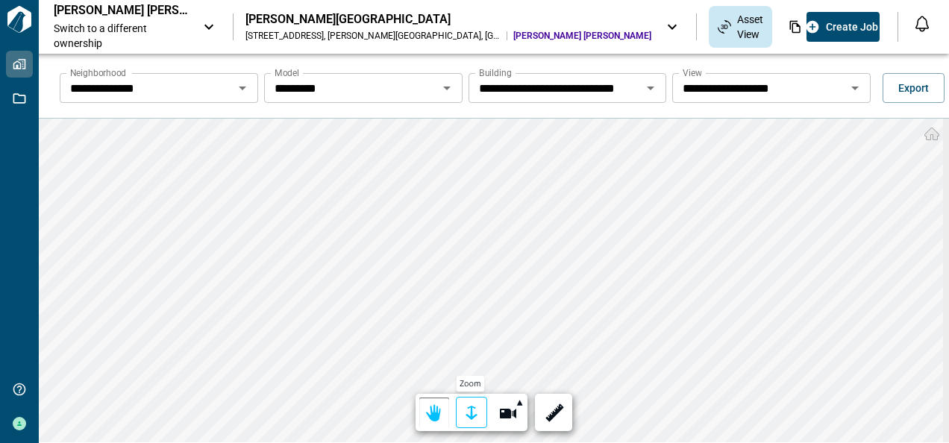
click at [469, 413] on div at bounding box center [471, 413] width 21 height 23
